Goal: Task Accomplishment & Management: Use online tool/utility

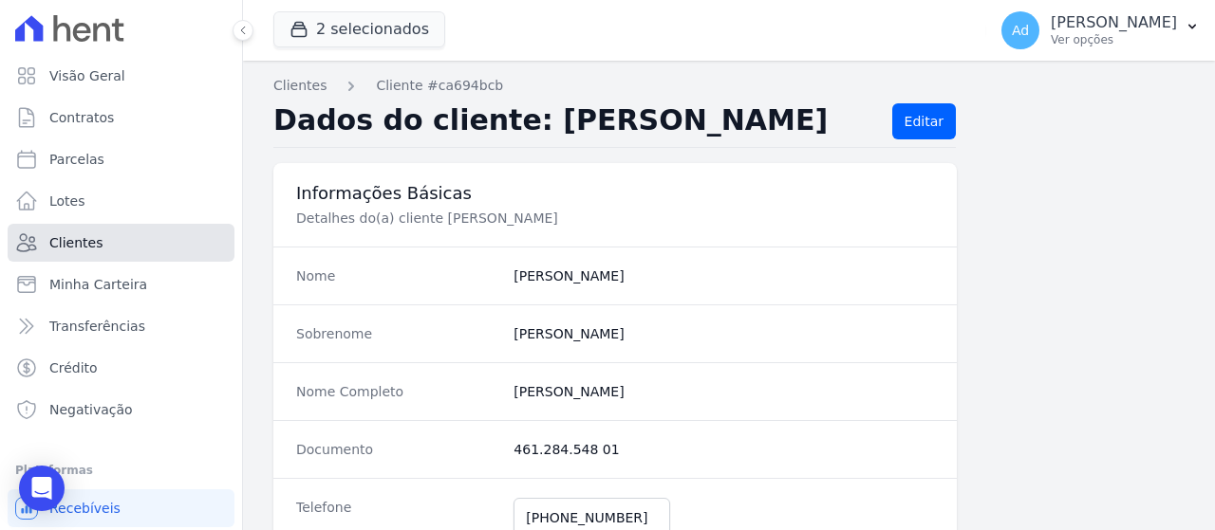
click at [155, 249] on link "Clientes" at bounding box center [121, 243] width 227 height 38
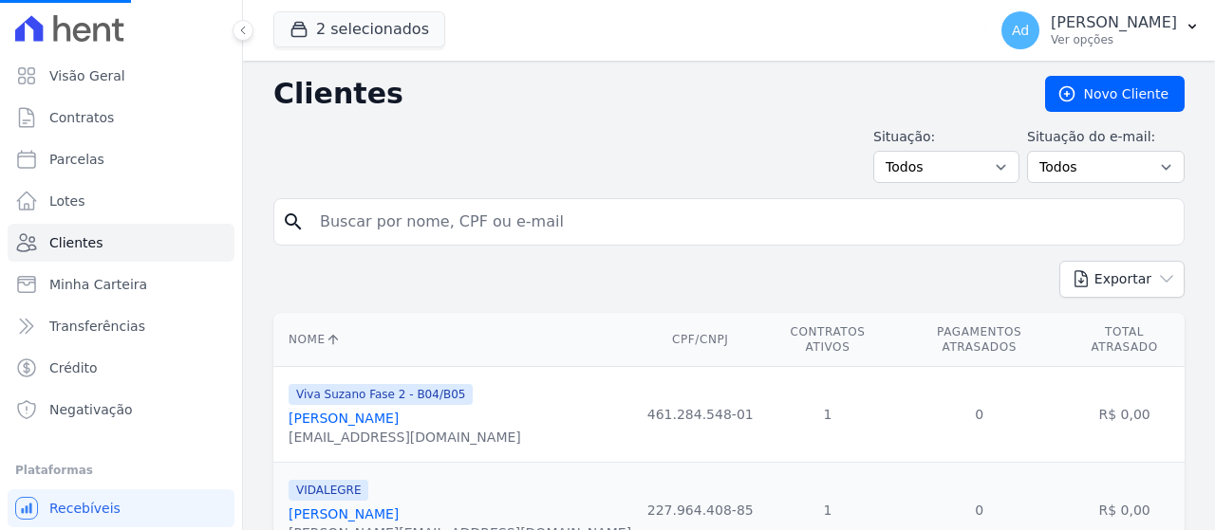
click at [356, 48] on span "2 selecionados" at bounding box center [359, 30] width 172 height 38
click at [362, 28] on button "2 selecionados" at bounding box center [359, 29] width 172 height 36
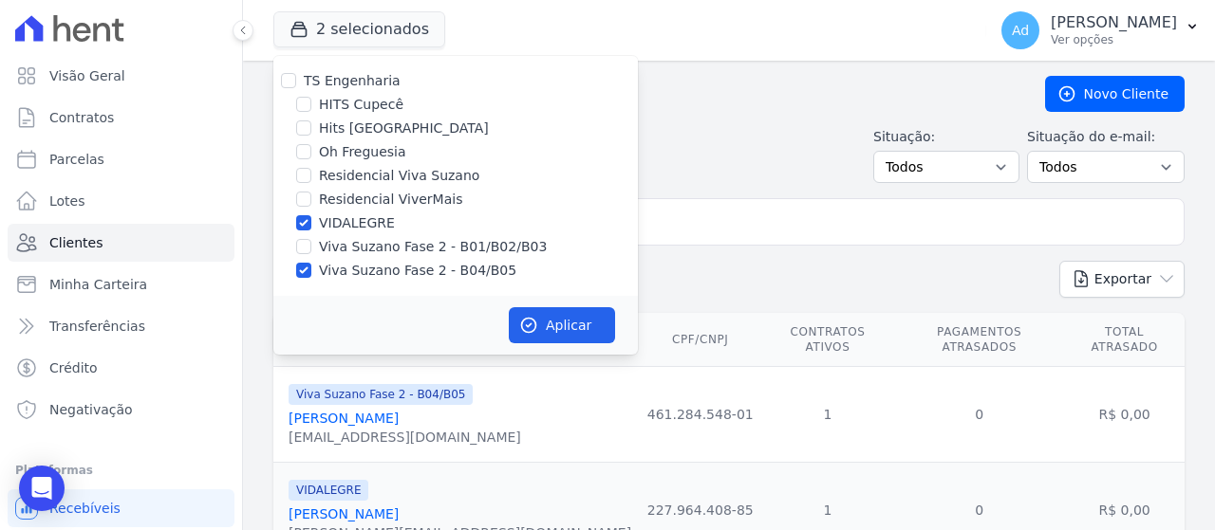
click at [413, 253] on label "Viva Suzano Fase 2 - B01/B02/B03" at bounding box center [433, 247] width 228 height 20
click at [311, 253] on input "Viva Suzano Fase 2 - B01/B02/B03" at bounding box center [303, 246] width 15 height 15
checkbox input "true"
click at [545, 315] on button "Aplicar" at bounding box center [562, 325] width 106 height 36
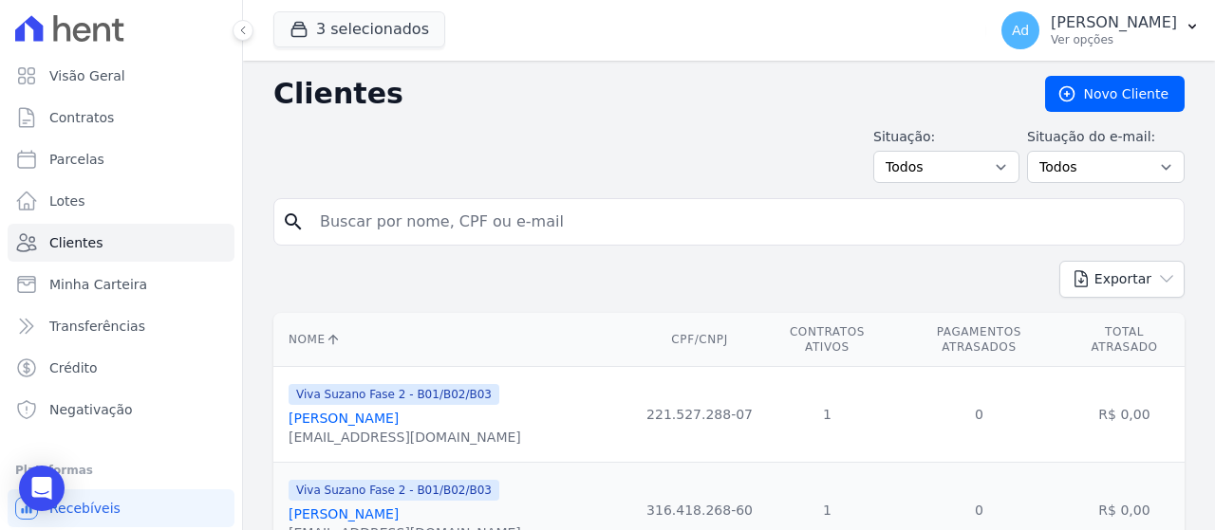
click at [406, 234] on input "search" at bounding box center [741, 222] width 867 height 38
type input "[PERSON_NAME]"
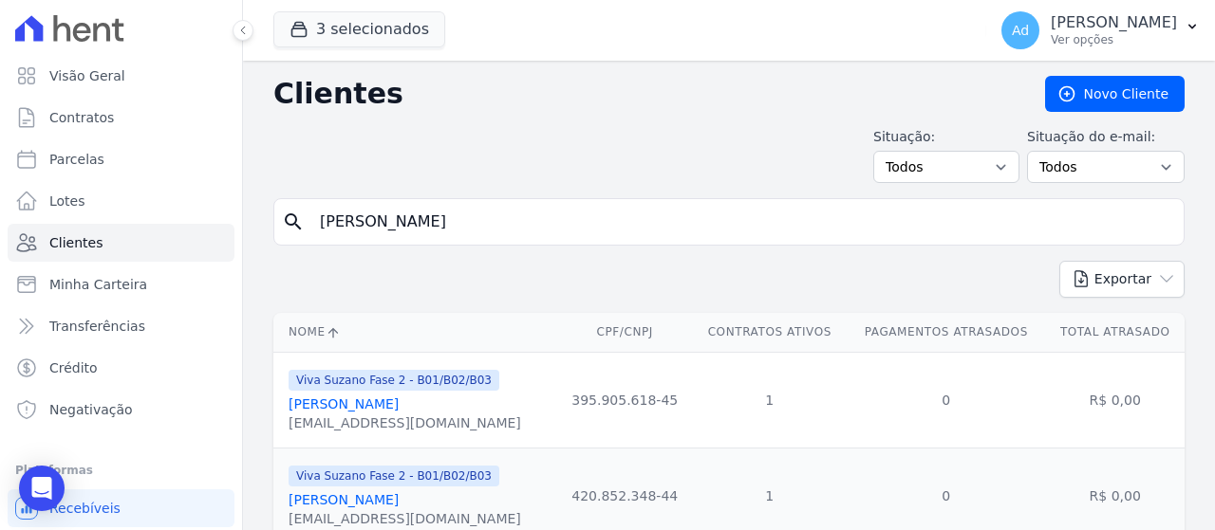
scroll to position [73, 0]
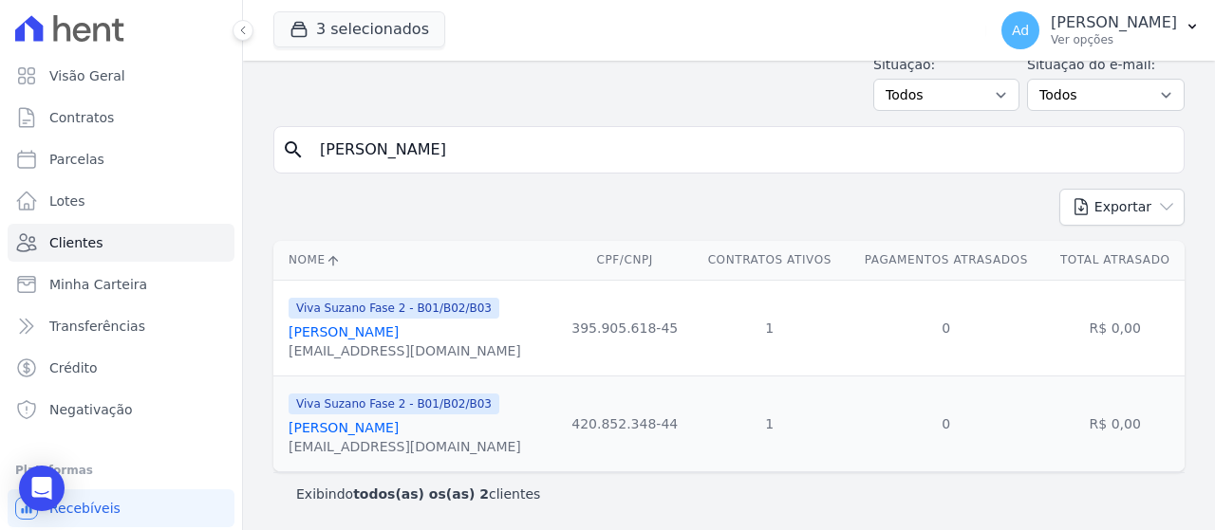
click at [375, 427] on link "[PERSON_NAME]" at bounding box center [343, 427] width 110 height 15
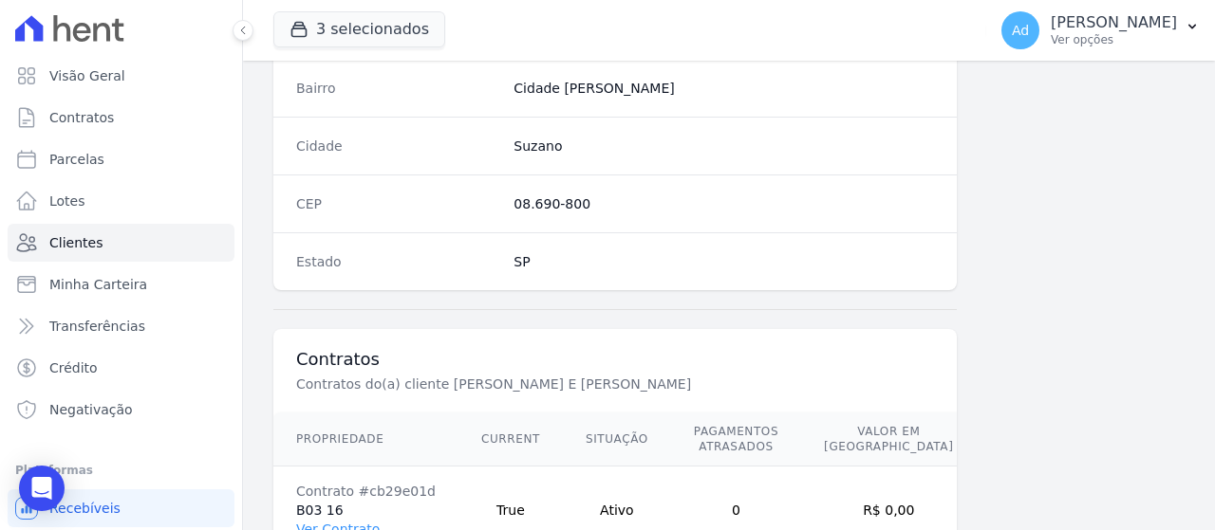
scroll to position [1260, 0]
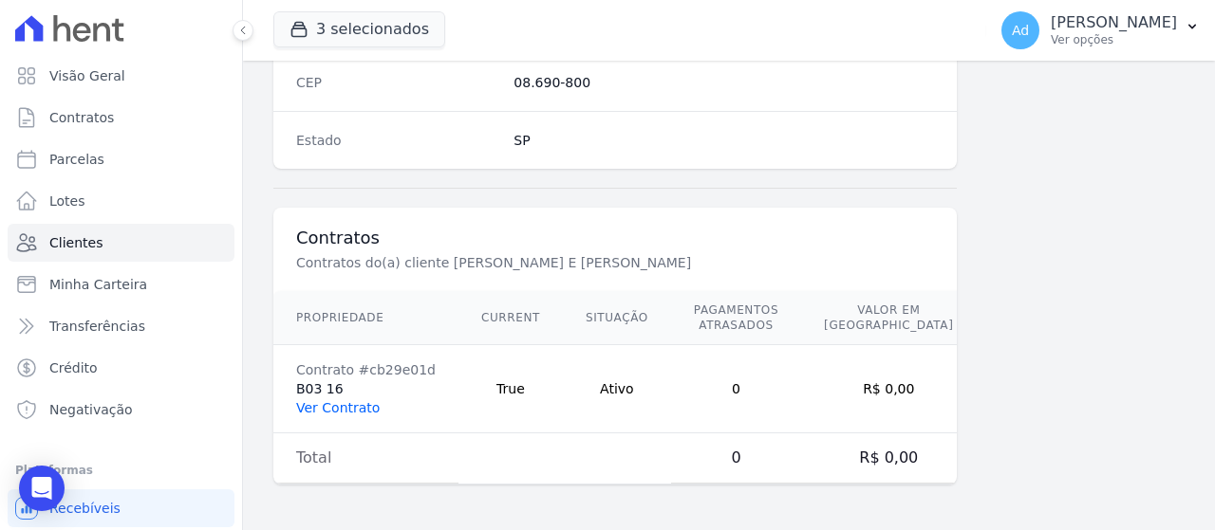
click at [345, 405] on link "Ver Contrato" at bounding box center [337, 407] width 83 height 15
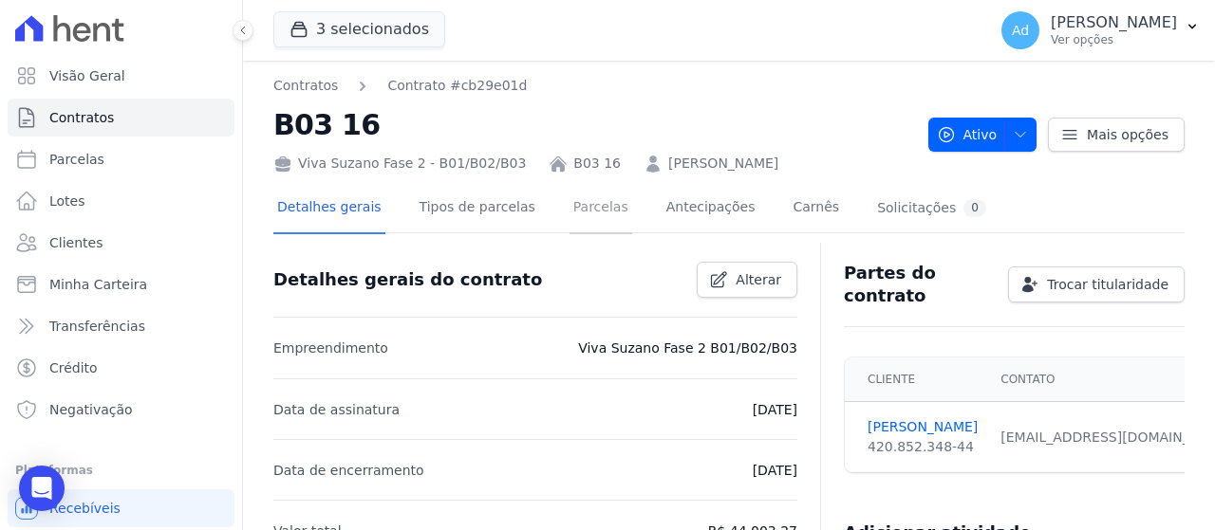
click at [569, 222] on link "Parcelas" at bounding box center [600, 209] width 63 height 50
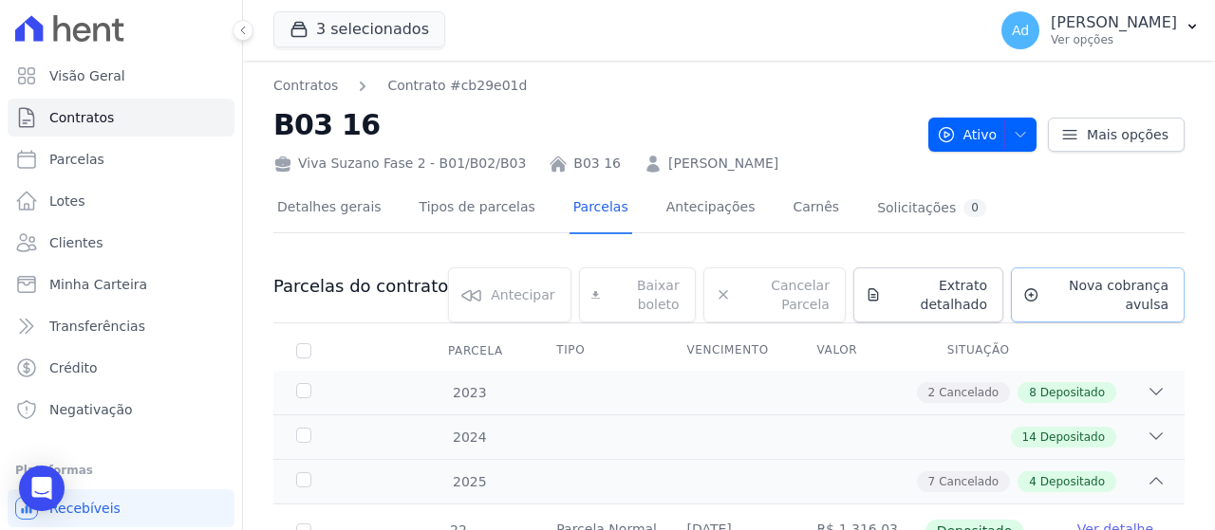
click at [1059, 291] on span "Nova cobrança avulsa" at bounding box center [1107, 295] width 121 height 38
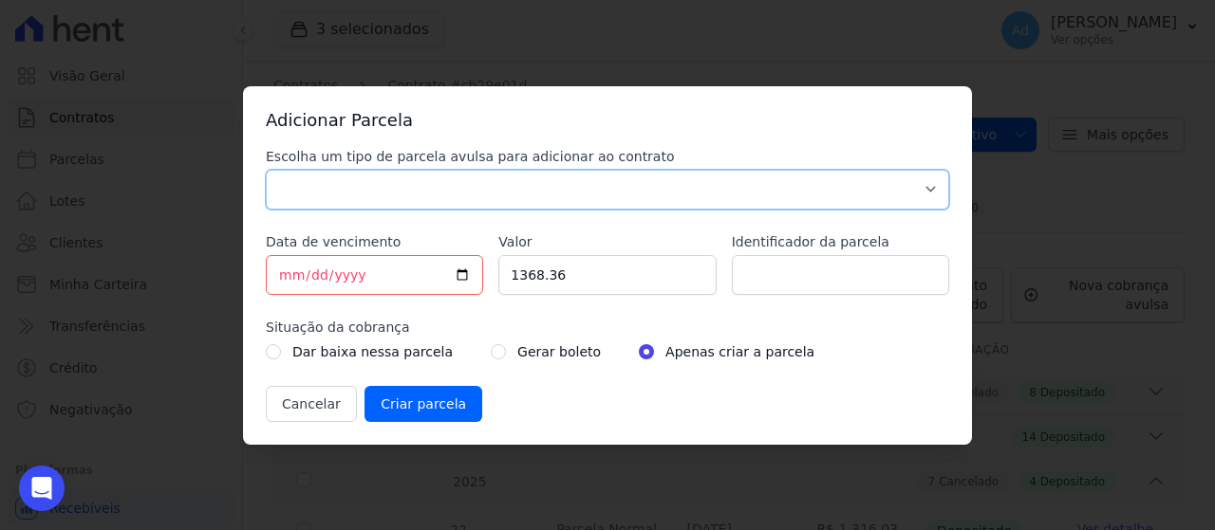
click at [520, 198] on select "Parcela Normal Sinal Caução Intercalada Chaves Pré Chaves Pós Chaves Taxas Quit…" at bounding box center [607, 190] width 683 height 40
click at [266, 170] on select "Parcela Normal Sinal Caução Intercalada Chaves Pré Chaves Pós Chaves Taxas Quit…" at bounding box center [607, 190] width 683 height 40
drag, startPoint x: 429, startPoint y: 180, endPoint x: 432, endPoint y: 193, distance: 12.7
click at [429, 180] on select "Parcela Normal Sinal Caução Intercalada Chaves Pré Chaves Pós Chaves Taxas Quit…" at bounding box center [607, 190] width 683 height 40
select select "standard"
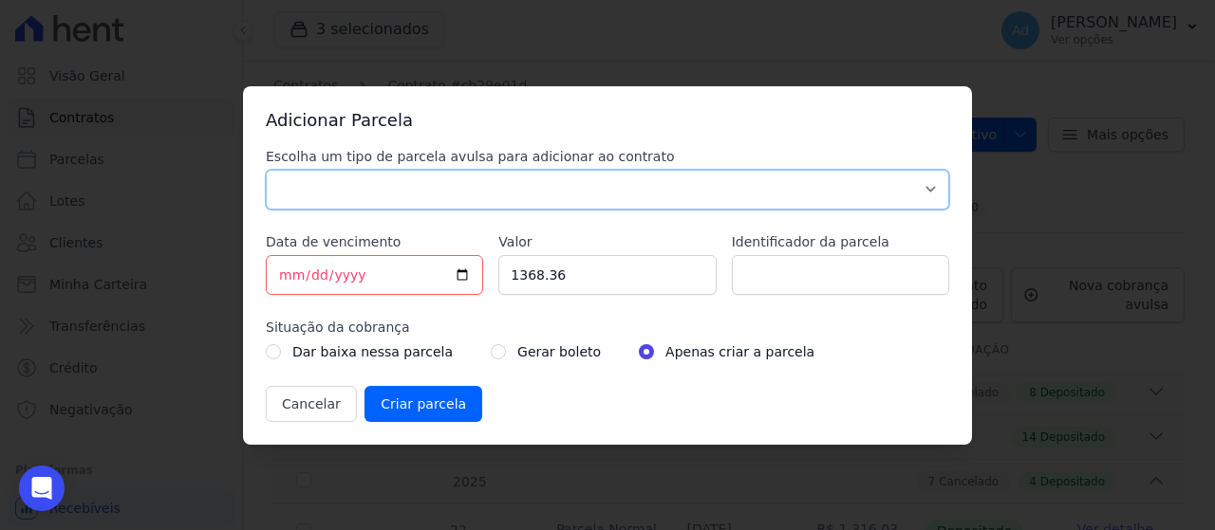
click at [266, 170] on select "Parcela Normal Sinal Caução Intercalada Chaves Pré Chaves Pós Chaves Taxas Quit…" at bounding box center [607, 190] width 683 height 40
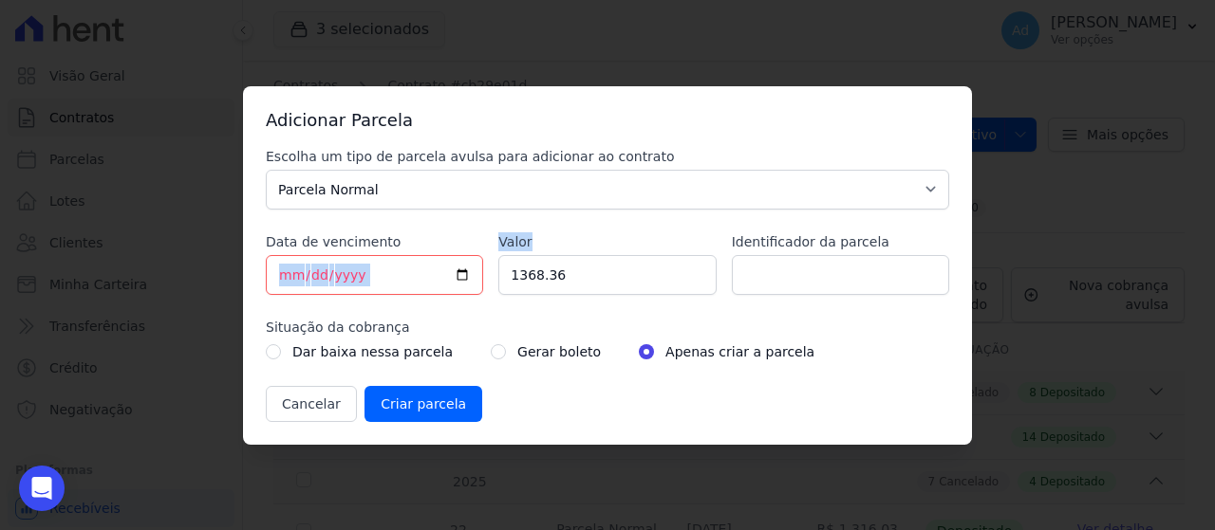
drag, startPoint x: 626, startPoint y: 249, endPoint x: 409, endPoint y: 242, distance: 217.4
click at [409, 242] on div "Escolha um tipo de parcela avulsa para adicionar ao contrato Parcela Normal Sin…" at bounding box center [607, 284] width 683 height 275
click at [560, 275] on input "1368.36" at bounding box center [606, 275] width 217 height 40
drag, startPoint x: 560, startPoint y: 275, endPoint x: 427, endPoint y: 273, distance: 132.9
click at [427, 273] on div "Escolha um tipo de parcela avulsa para adicionar ao contrato Parcela Normal Sin…" at bounding box center [607, 284] width 683 height 275
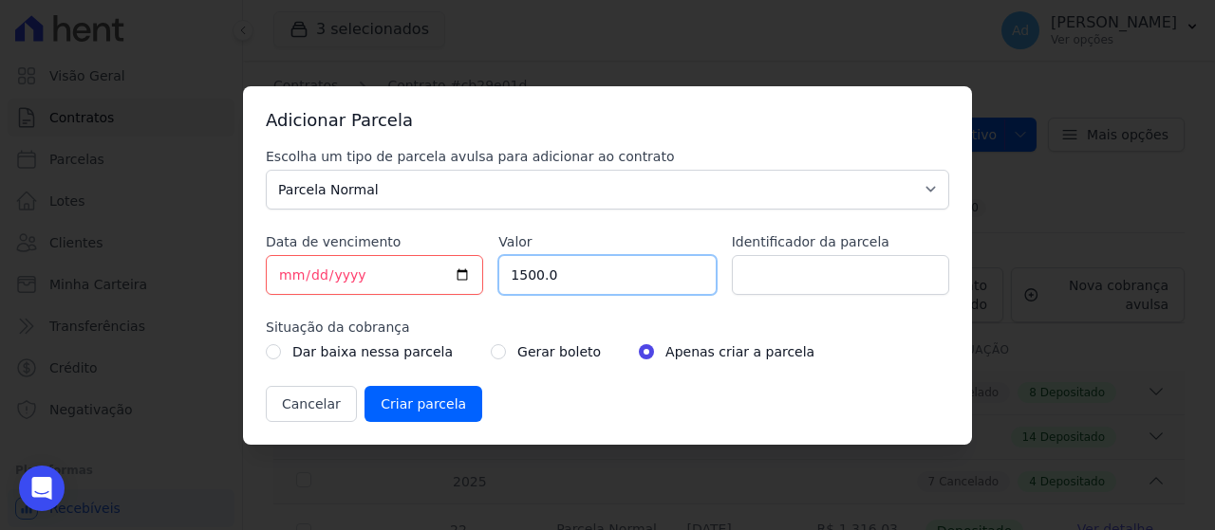
type input "1500.00"
click input "Criar parcela" at bounding box center [423, 404] width 118 height 36
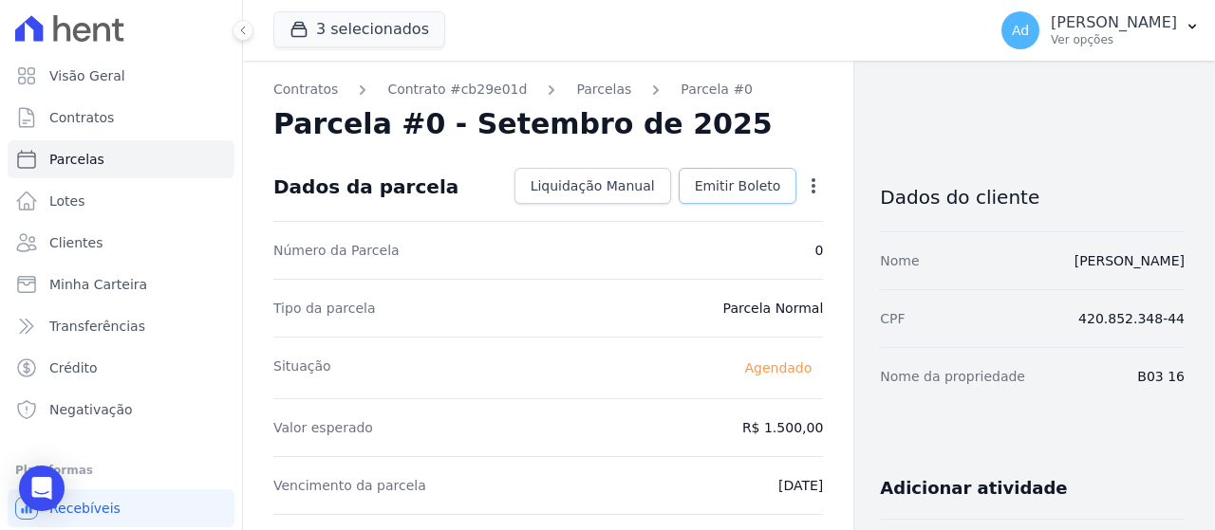
click at [761, 198] on link "Emitir Boleto" at bounding box center [737, 186] width 119 height 36
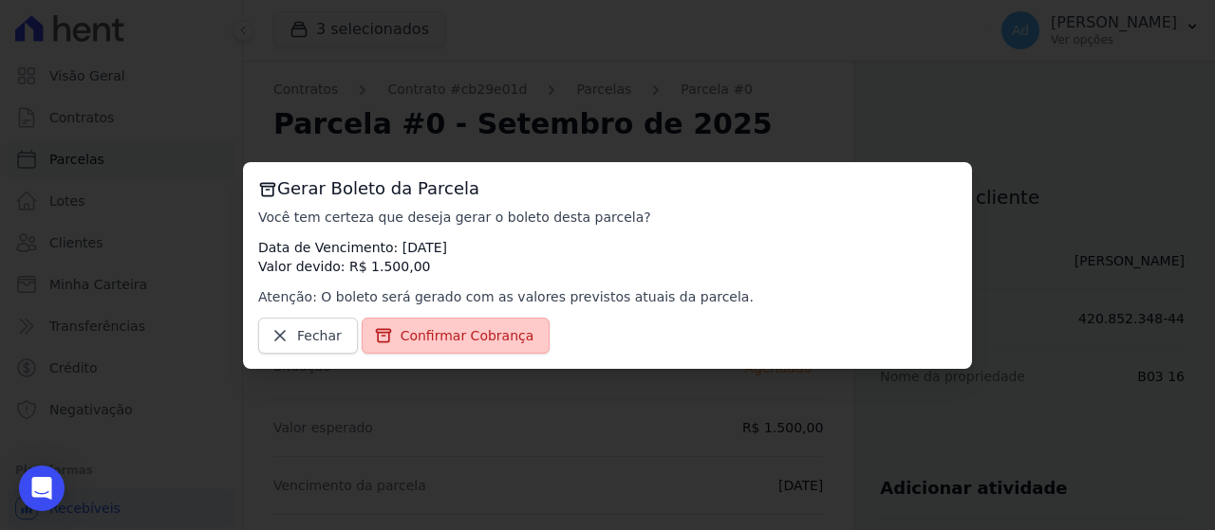
click at [446, 336] on span "Confirmar Cobrança" at bounding box center [467, 335] width 134 height 19
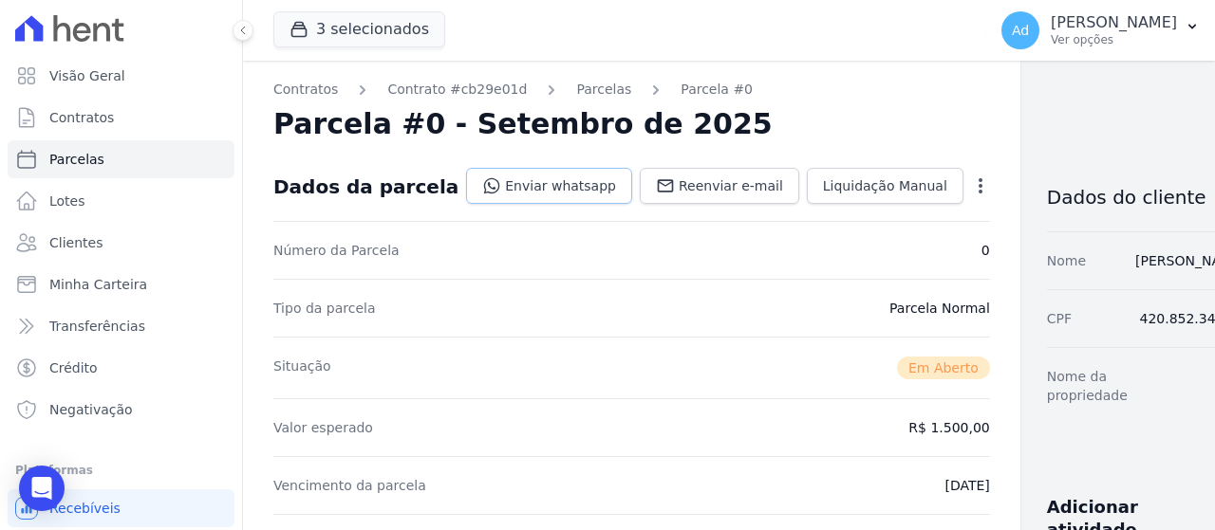
click at [544, 191] on link "Enviar whatsapp" at bounding box center [549, 186] width 166 height 36
